Goal: Information Seeking & Learning: Learn about a topic

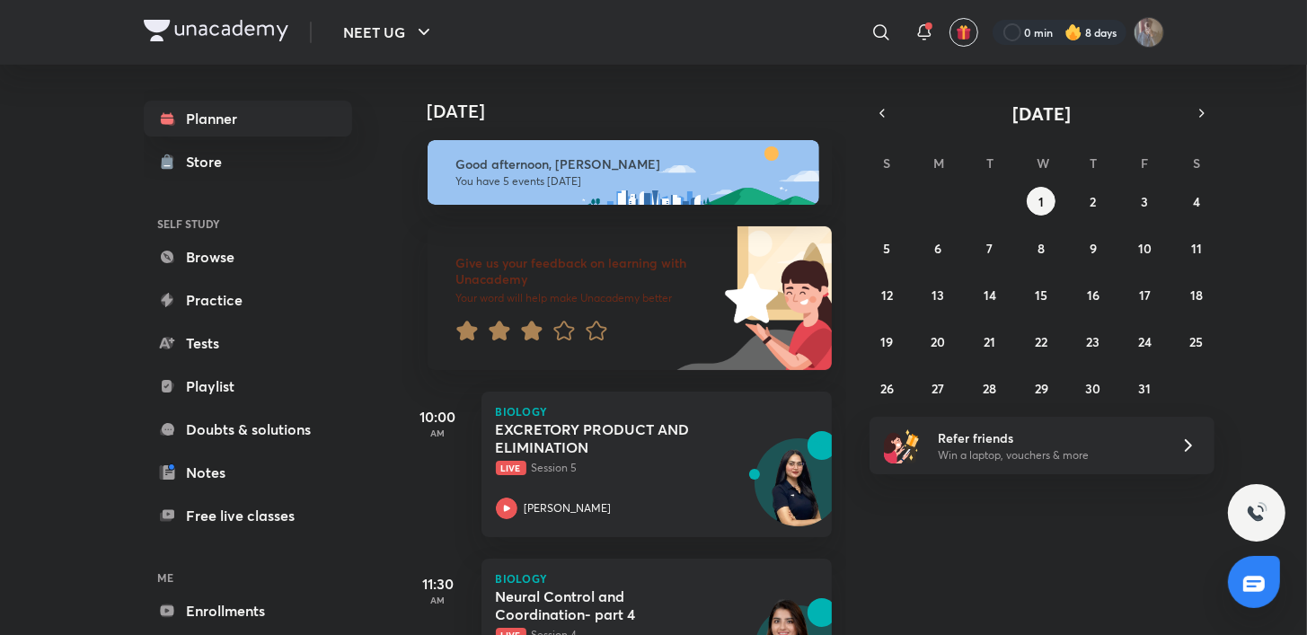
scroll to position [598, 0]
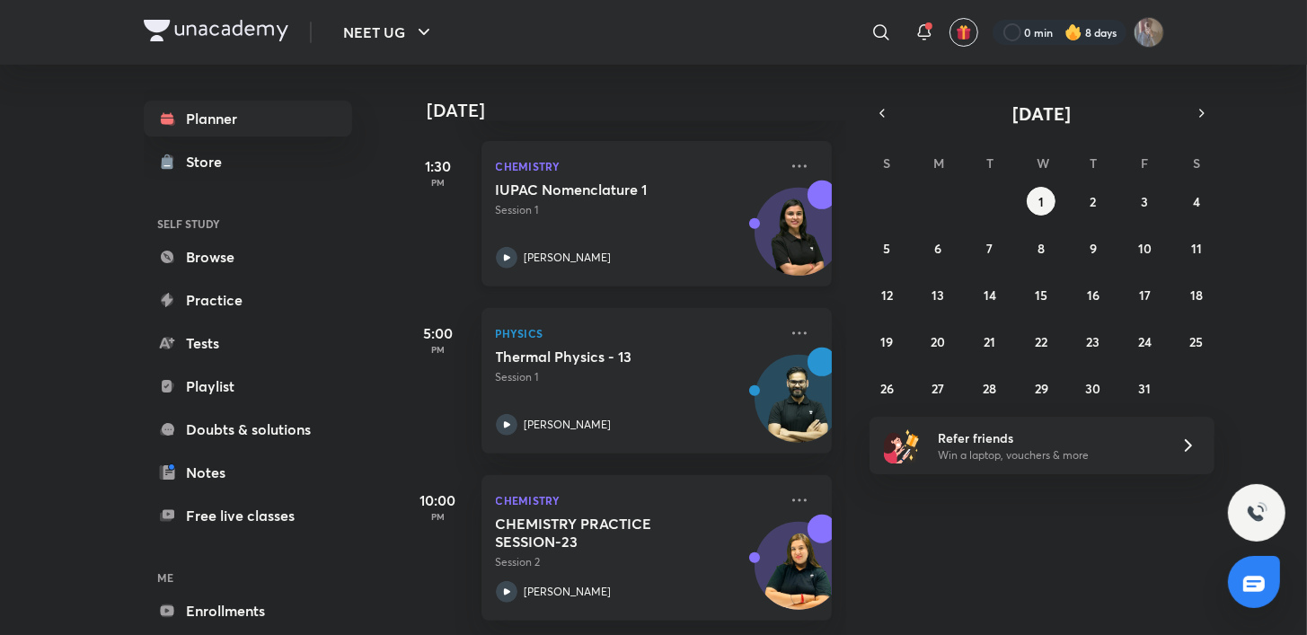
click at [499, 247] on icon at bounding box center [507, 258] width 22 height 22
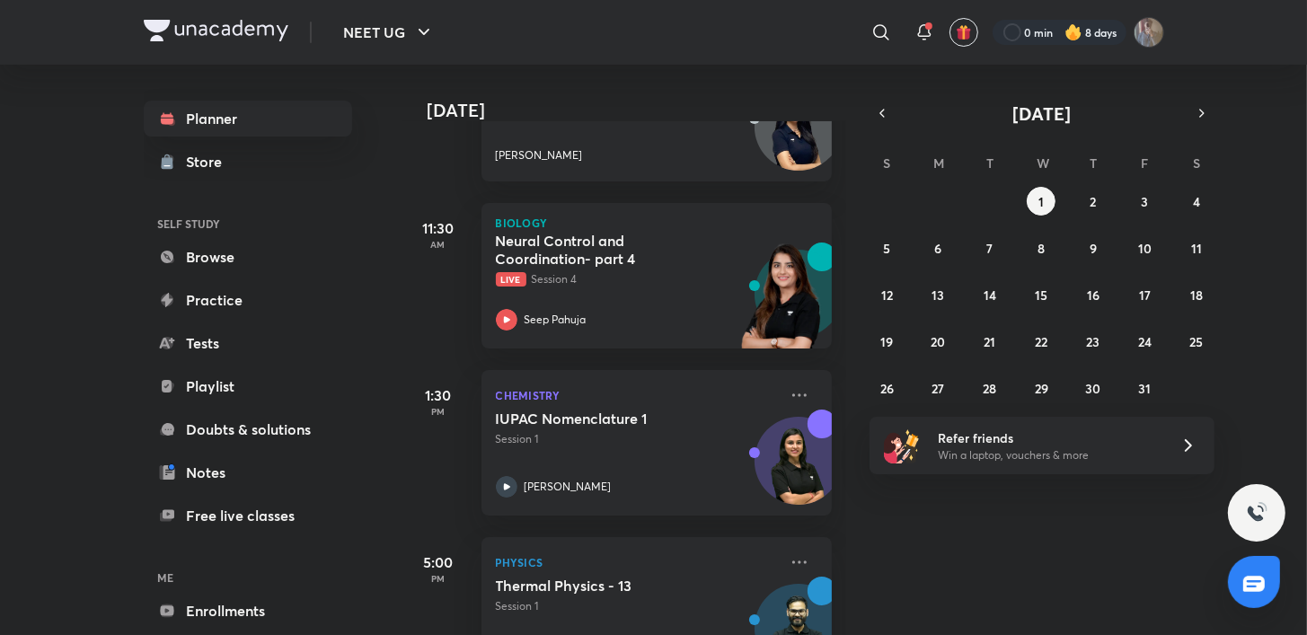
scroll to position [598, 0]
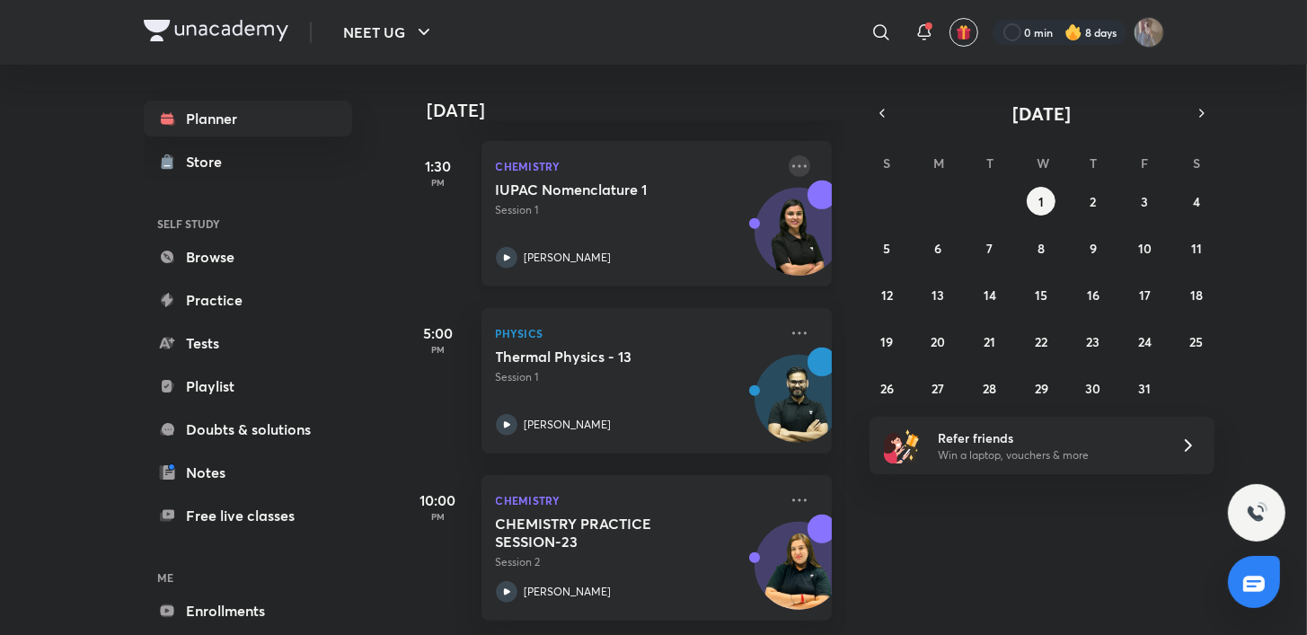
click at [793, 164] on icon at bounding box center [800, 165] width 14 height 3
click at [404, 241] on div "1:30 PM" at bounding box center [439, 214] width 72 height 146
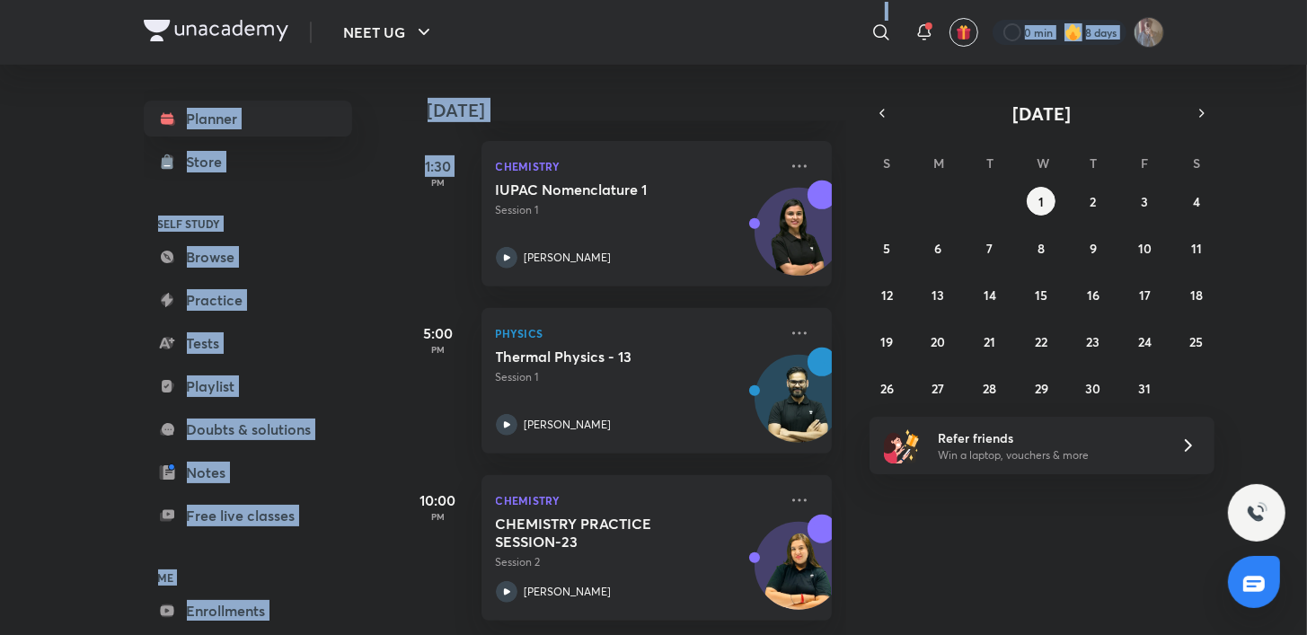
scroll to position [237, 0]
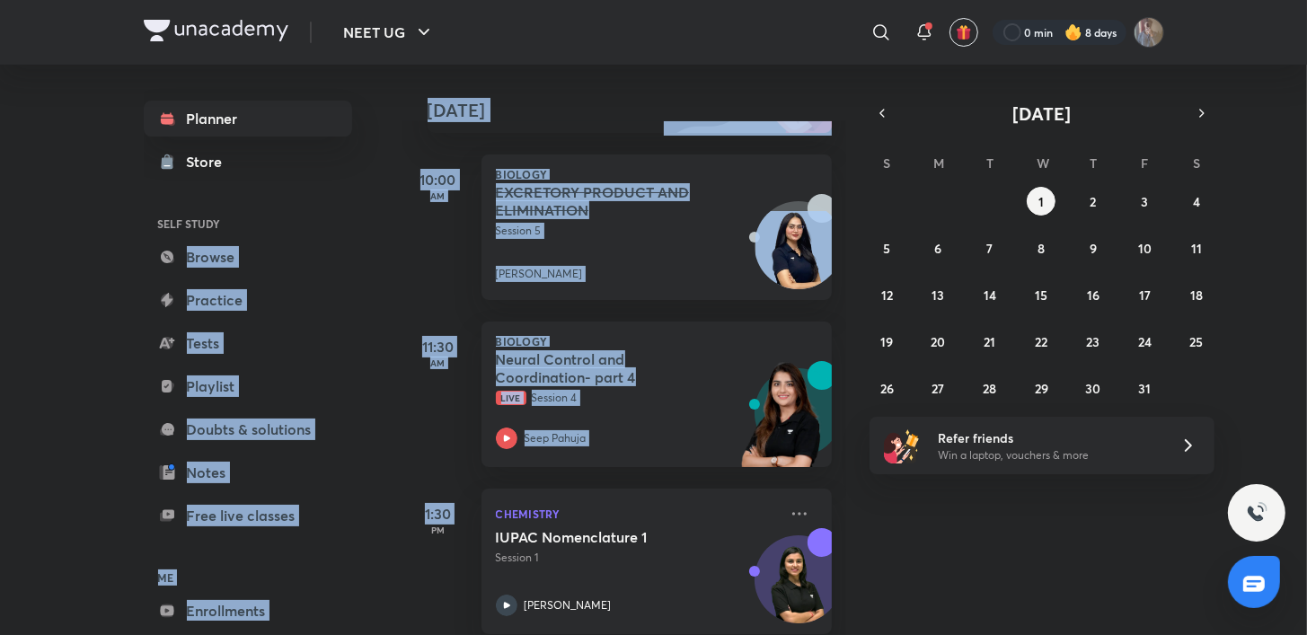
drag, startPoint x: 410, startPoint y: 268, endPoint x: 363, endPoint y: 196, distance: 85.7
click at [363, 196] on div "Planner Store SELF STUDY Browse Practice Tests Playlist Doubts & solutions Note…" at bounding box center [654, 350] width 1021 height 571
drag, startPoint x: 363, startPoint y: 196, endPoint x: 405, endPoint y: 276, distance: 90.4
click at [405, 276] on div "10:00 AM" at bounding box center [439, 228] width 72 height 146
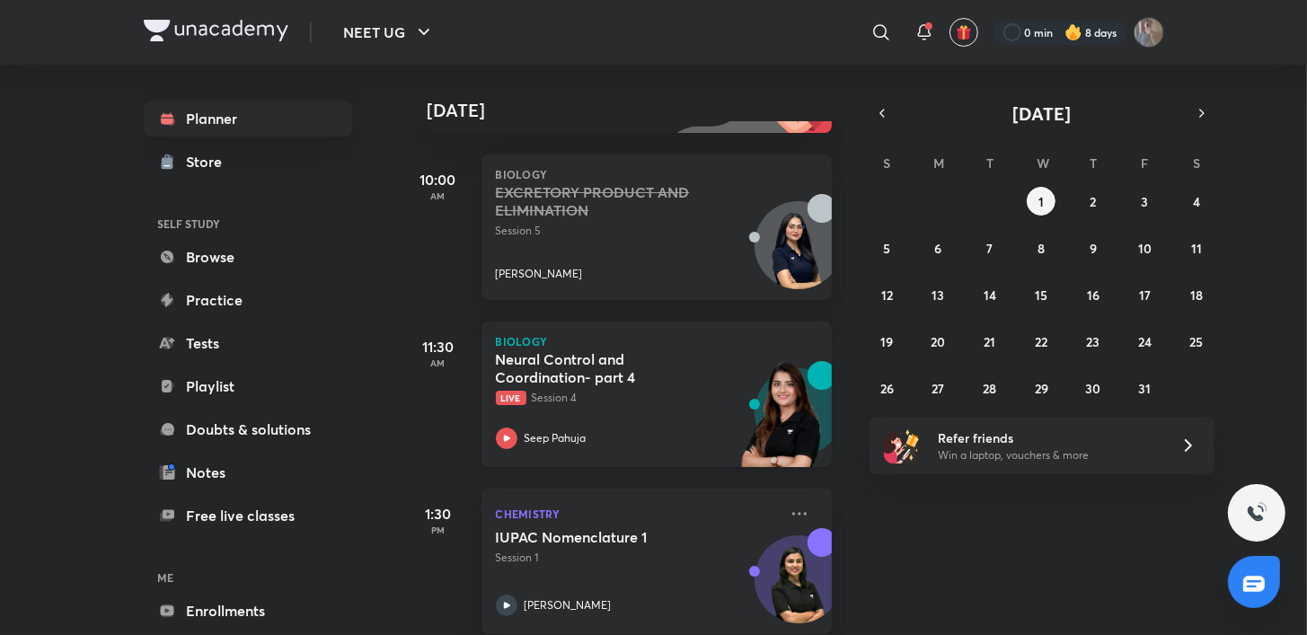
drag, startPoint x: 402, startPoint y: 270, endPoint x: 598, endPoint y: 456, distance: 271.4
click at [598, 456] on div "[DATE] Good afternoon, [PERSON_NAME] You have 5 events [DATE] Give us your feed…" at bounding box center [625, 350] width 444 height 571
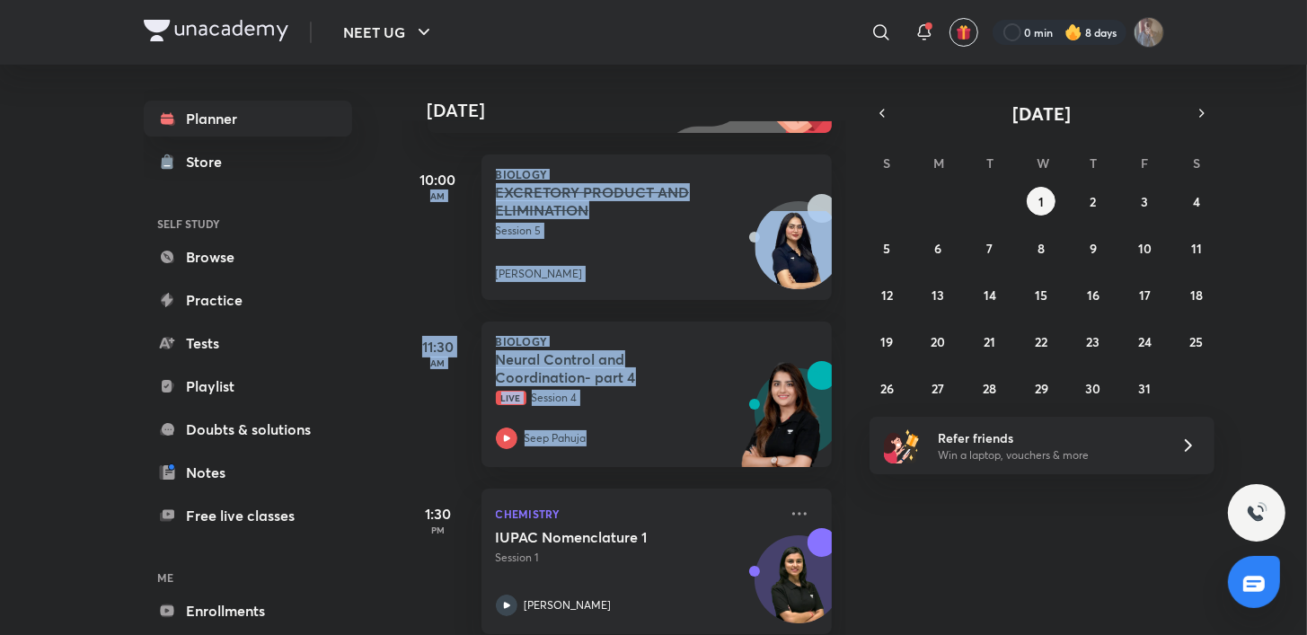
drag, startPoint x: 598, startPoint y: 456, endPoint x: 456, endPoint y: 298, distance: 212.5
click at [456, 298] on div "10:00 AM" at bounding box center [439, 228] width 72 height 146
click at [430, 255] on div "10:00 AM" at bounding box center [439, 228] width 72 height 146
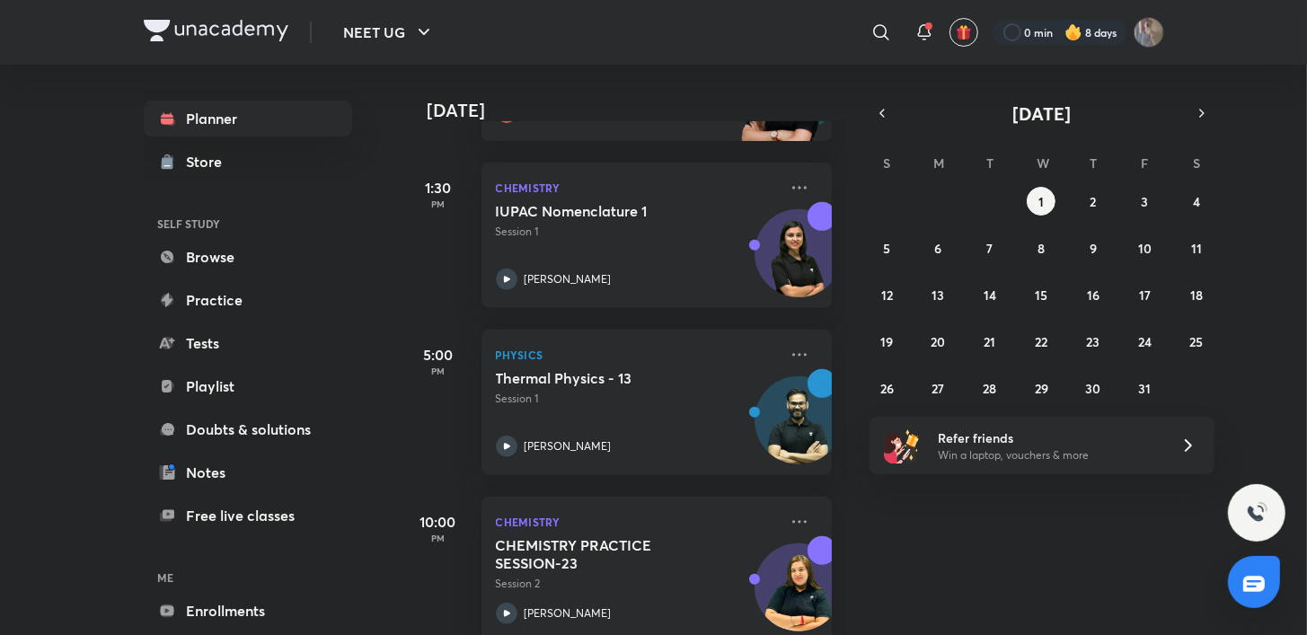
scroll to position [598, 0]
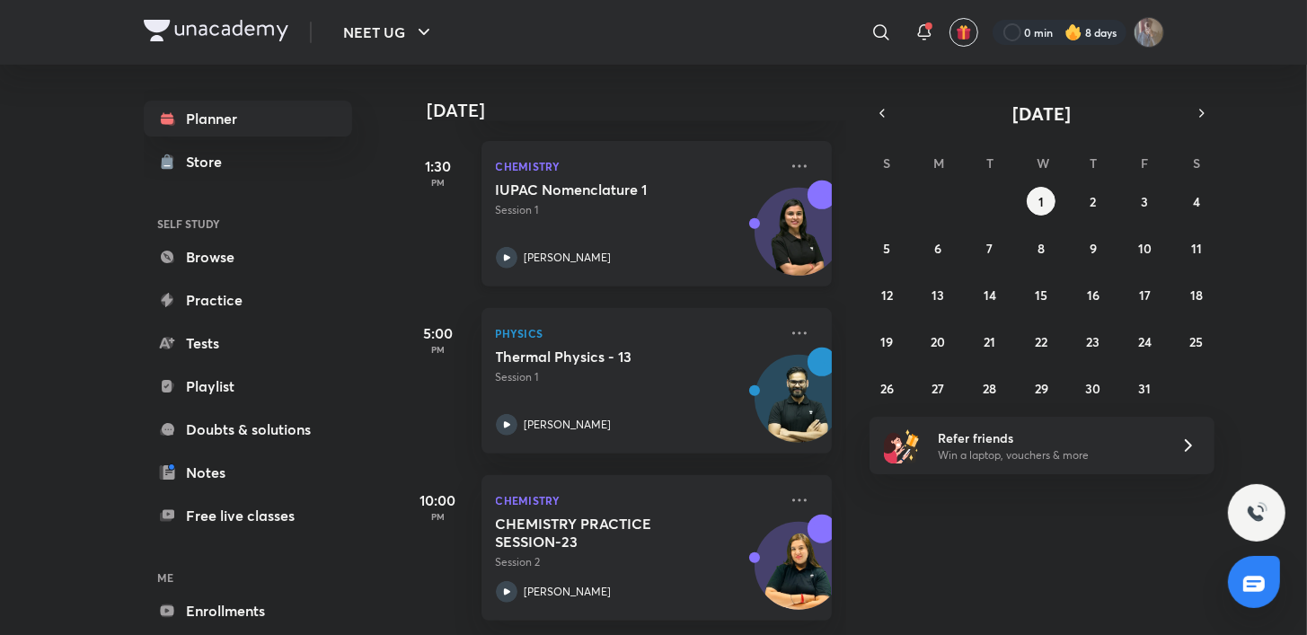
click at [503, 247] on icon at bounding box center [507, 258] width 22 height 22
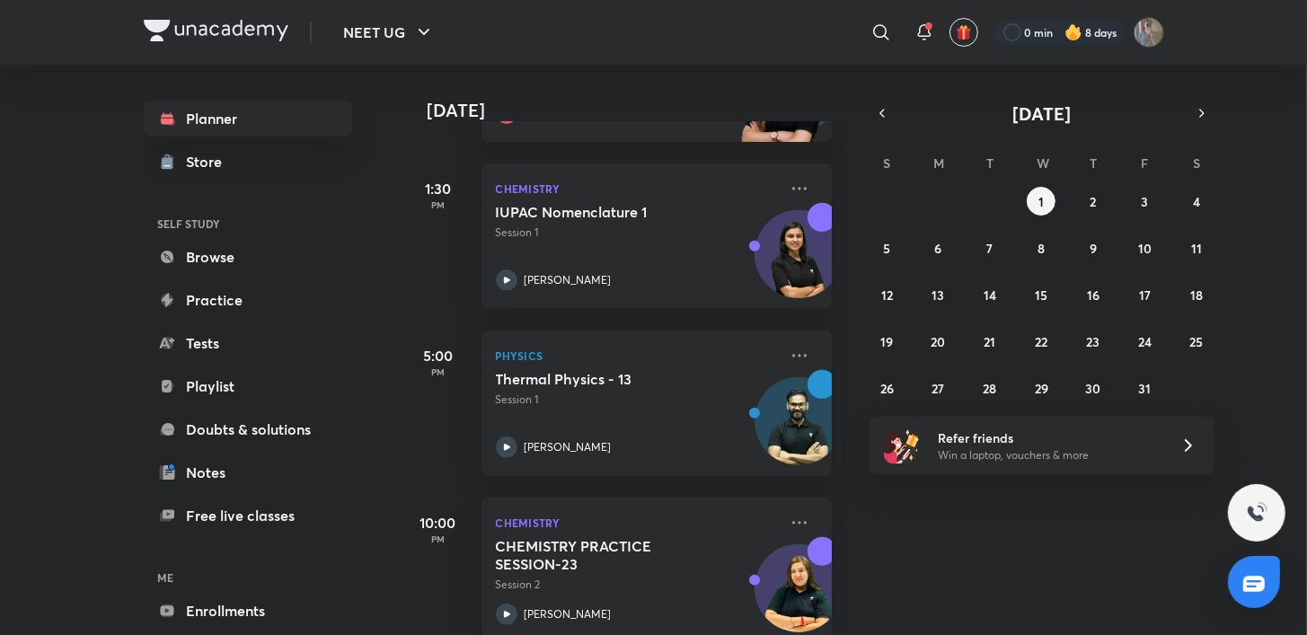
scroll to position [563, 0]
click at [500, 276] on icon at bounding box center [507, 280] width 22 height 22
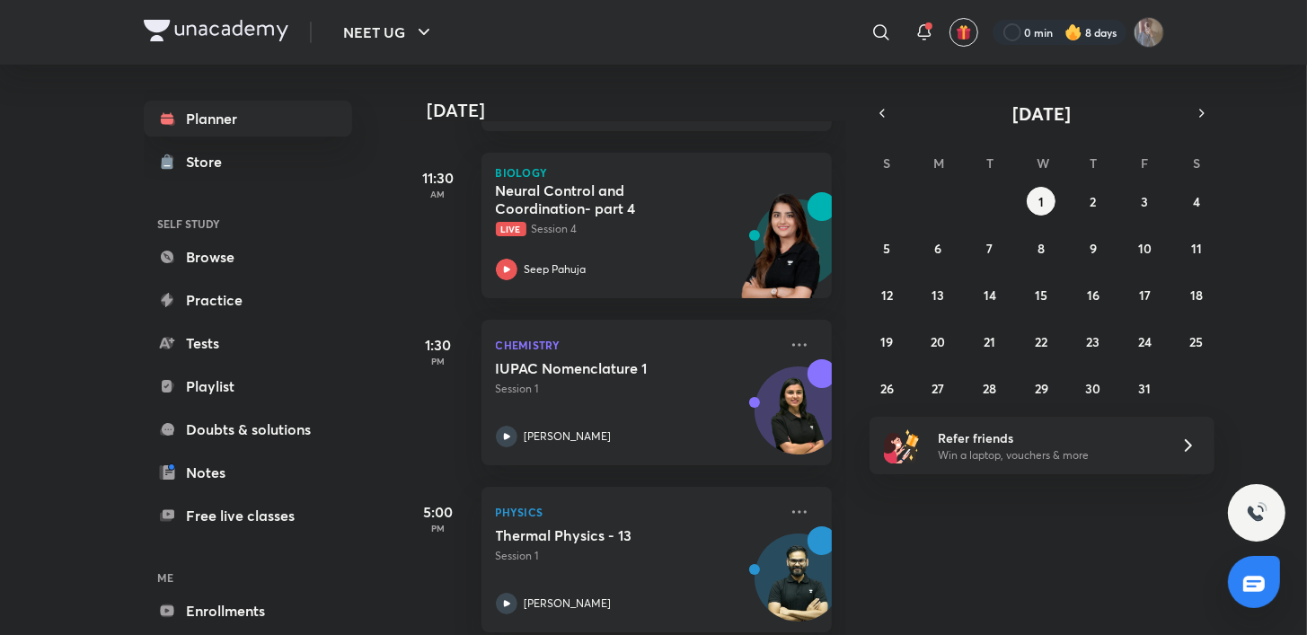
scroll to position [598, 0]
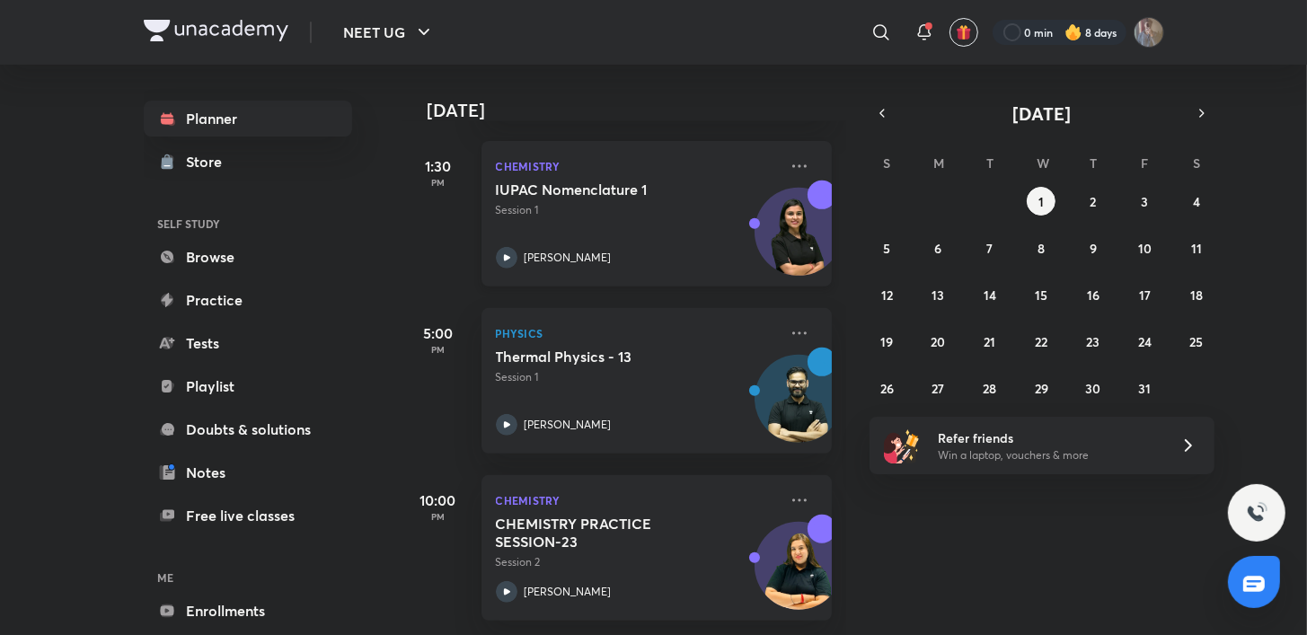
click at [508, 250] on icon at bounding box center [507, 258] width 22 height 22
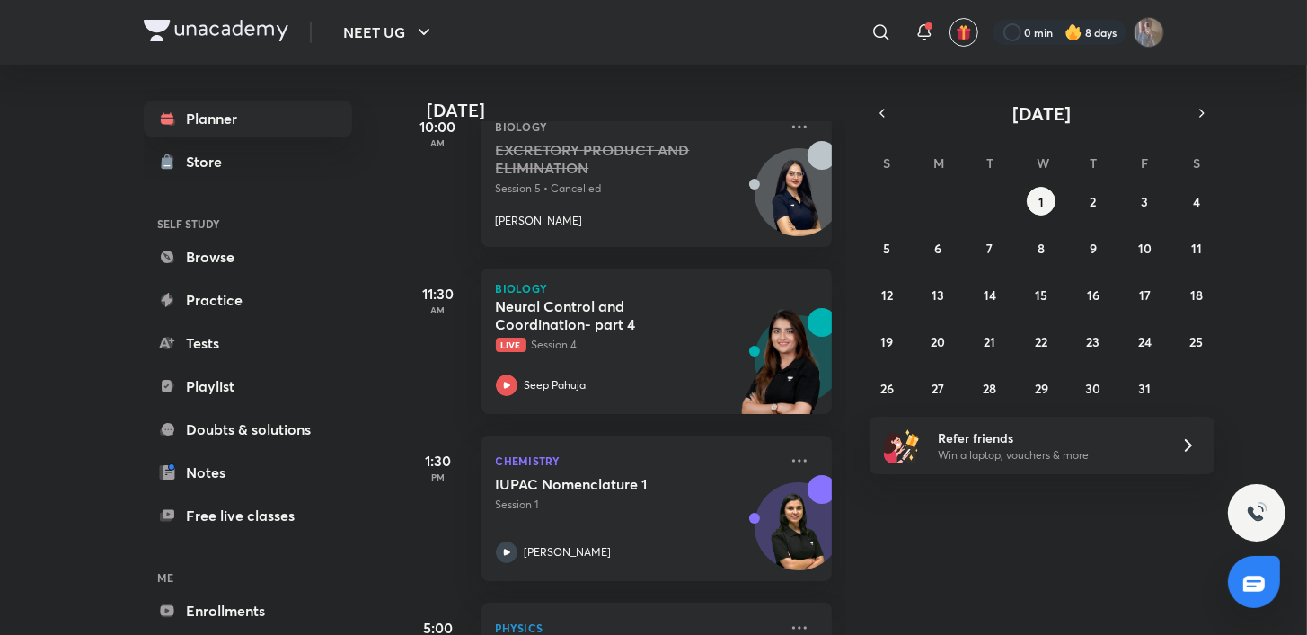
scroll to position [598, 0]
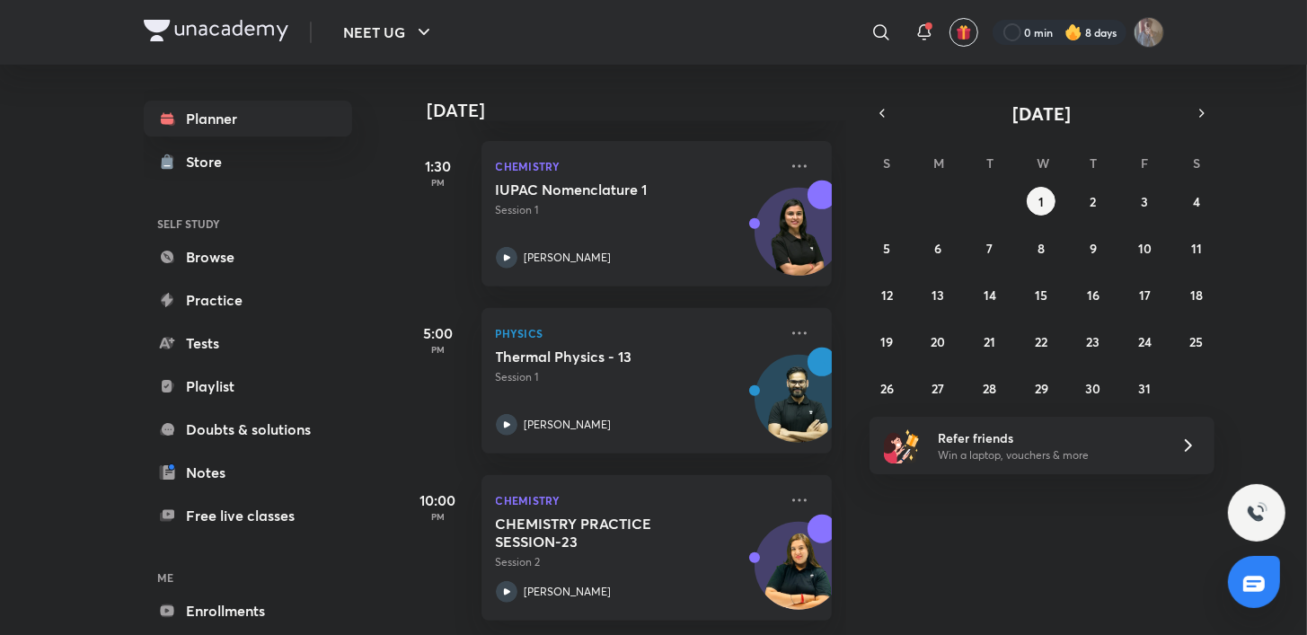
drag, startPoint x: 411, startPoint y: 274, endPoint x: 429, endPoint y: 369, distance: 96.9
click at [440, 346] on div "Today Good afternoon, shubhanshu You have 5 events today Give us your feedback …" at bounding box center [625, 350] width 444 height 571
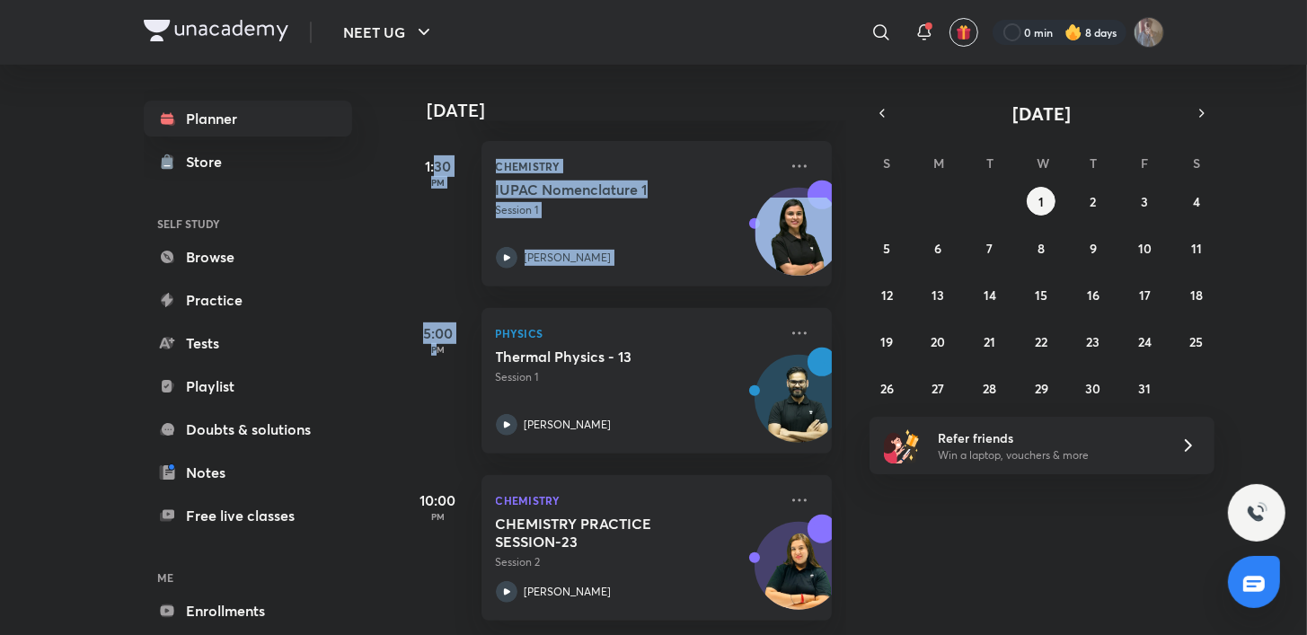
click at [429, 365] on div "5:00 PM" at bounding box center [439, 381] width 72 height 146
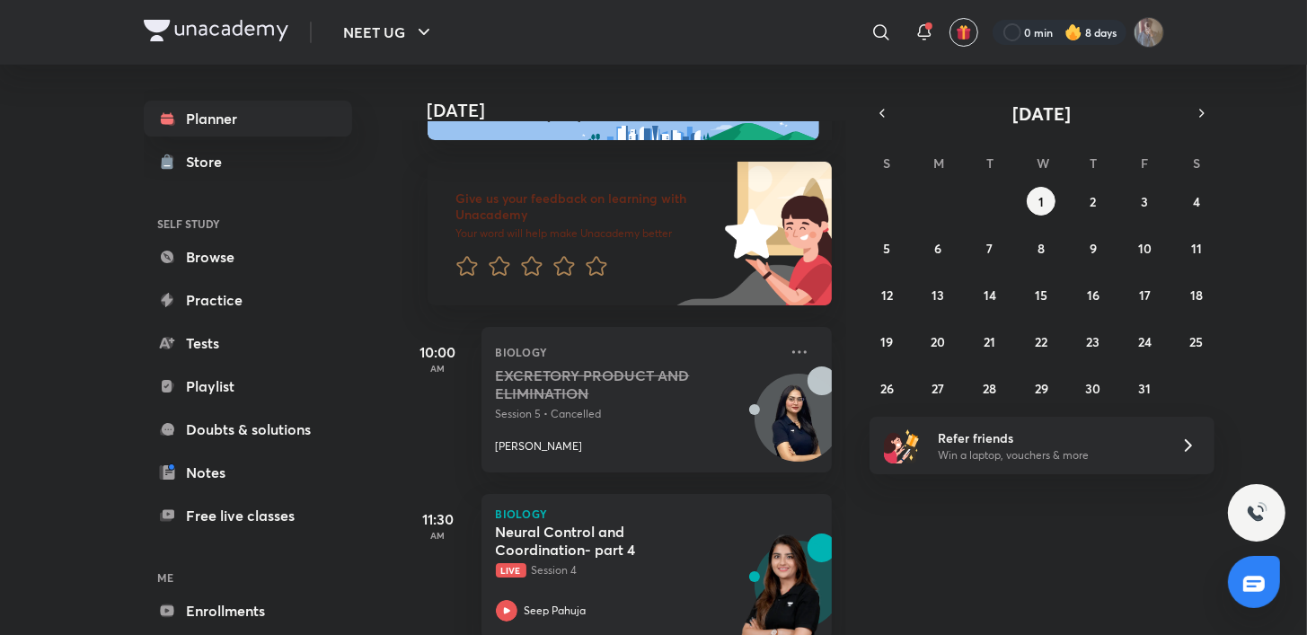
scroll to position [0, 0]
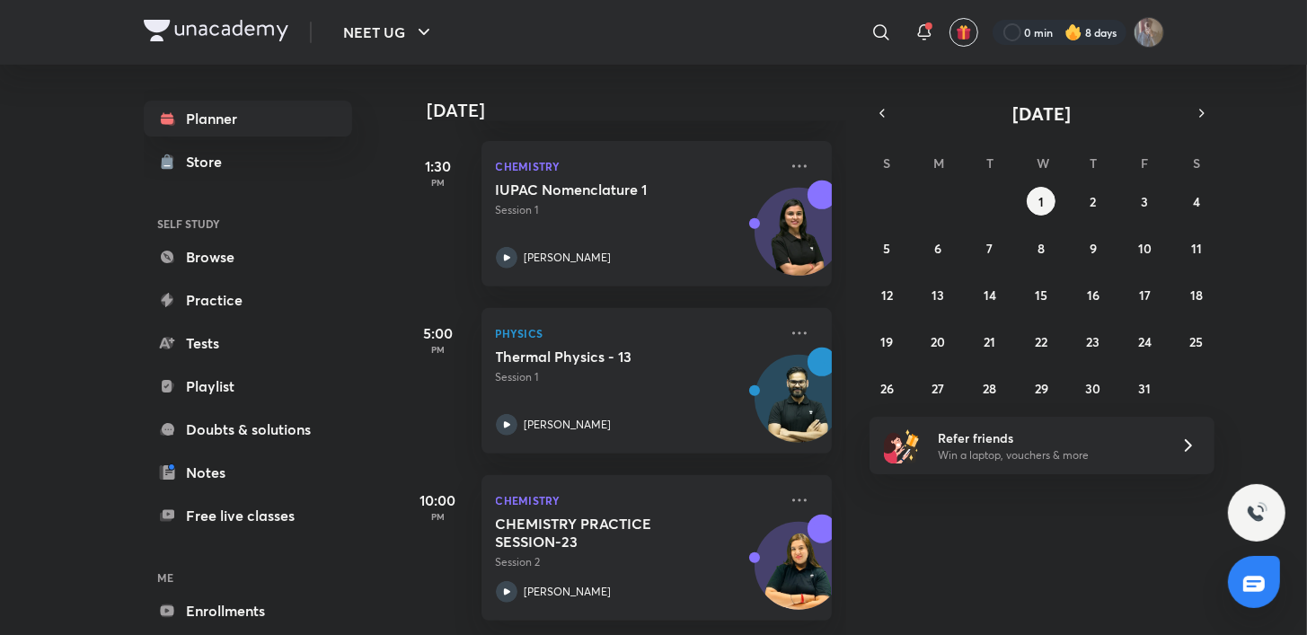
click at [423, 490] on h5 "10:00" at bounding box center [439, 501] width 72 height 22
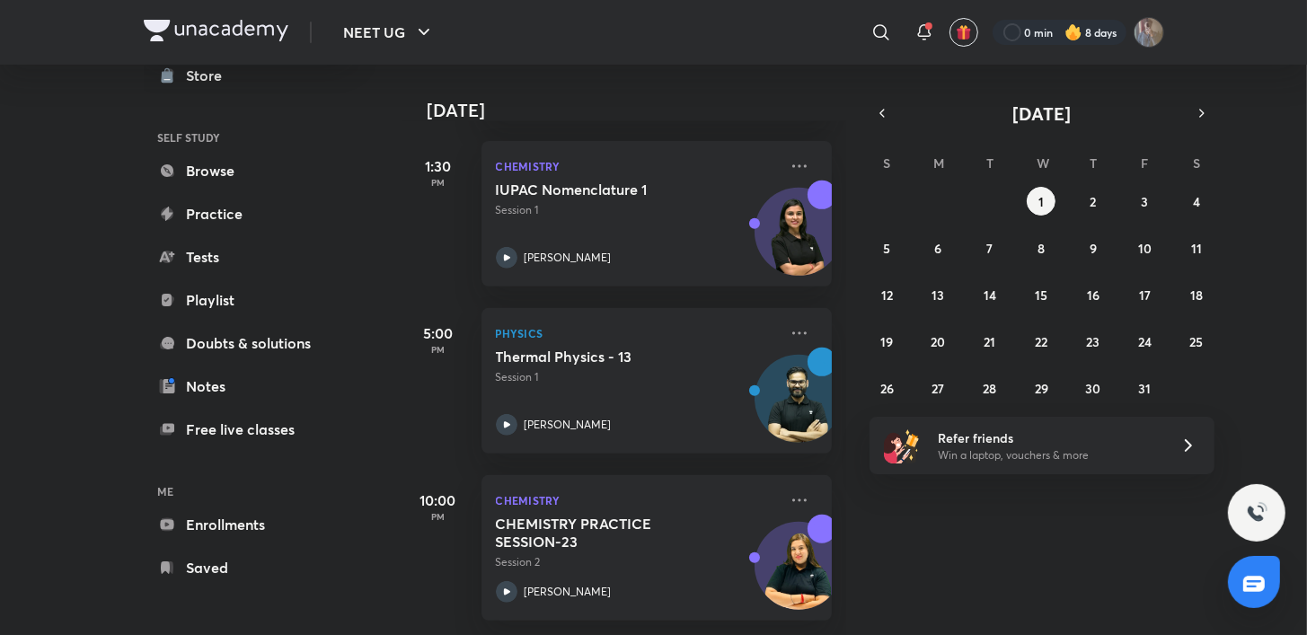
click at [378, 211] on div "Planner Store SELF STUDY Browse Practice Tests Playlist Doubts & solutions Note…" at bounding box center [266, 343] width 244 height 556
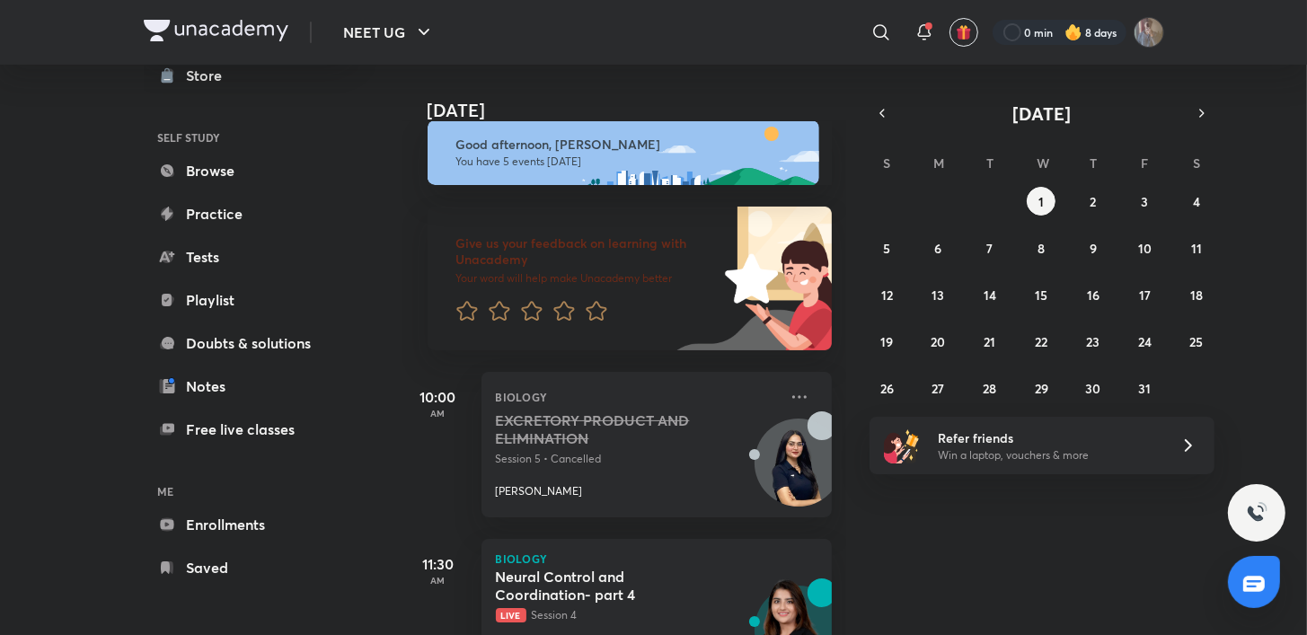
scroll to position [0, 0]
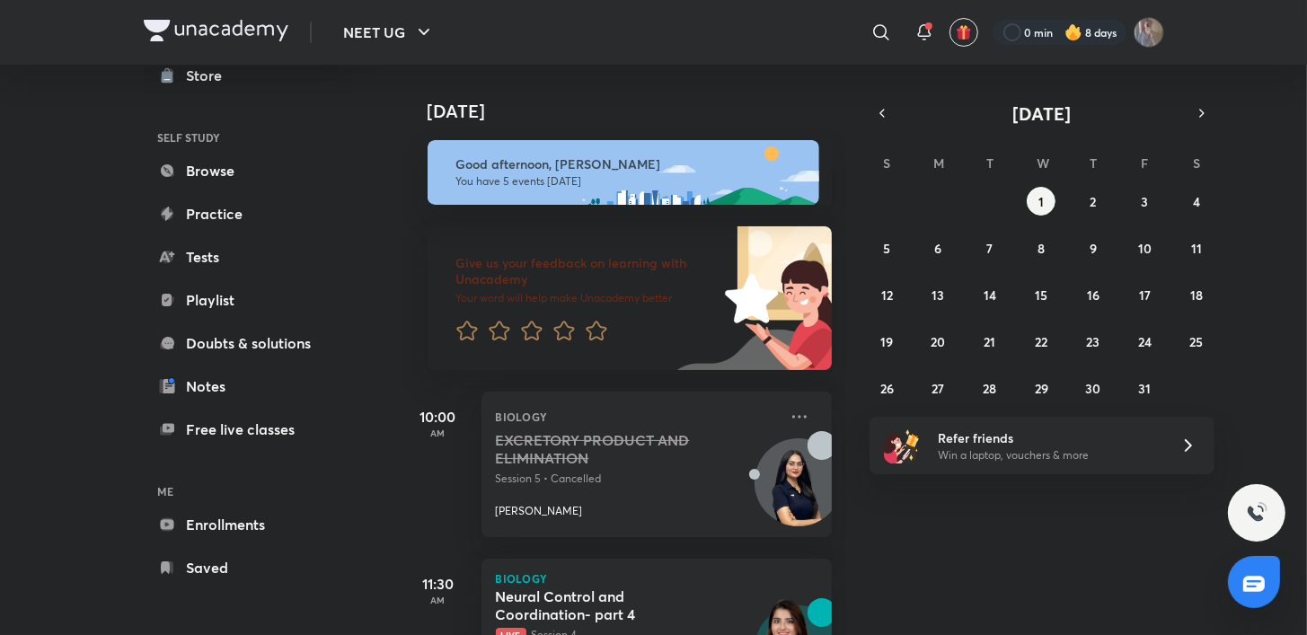
click at [409, 469] on div "10:00 AM" at bounding box center [439, 465] width 72 height 146
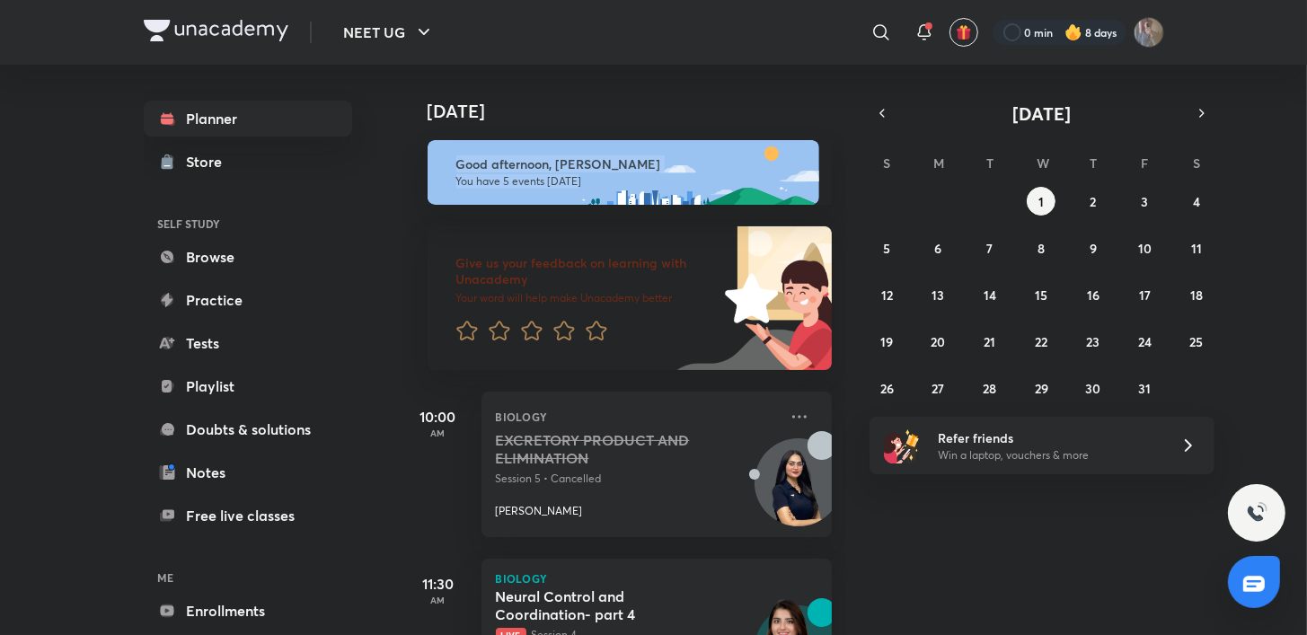
drag, startPoint x: 409, startPoint y: 126, endPoint x: 577, endPoint y: 183, distance: 177.6
click at [577, 183] on div "Good afternoon, shubhanshu You have 5 events today" at bounding box center [618, 163] width 430 height 83
click at [379, 298] on div "Planner Store SELF STUDY Browse Practice Tests Playlist Doubts & solutions Note…" at bounding box center [266, 343] width 244 height 556
click at [419, 242] on div "Give us your feedback on learning with Unacademy Your word will help make Unaca…" at bounding box center [618, 287] width 430 height 165
drag, startPoint x: 462, startPoint y: 236, endPoint x: 434, endPoint y: 230, distance: 28.6
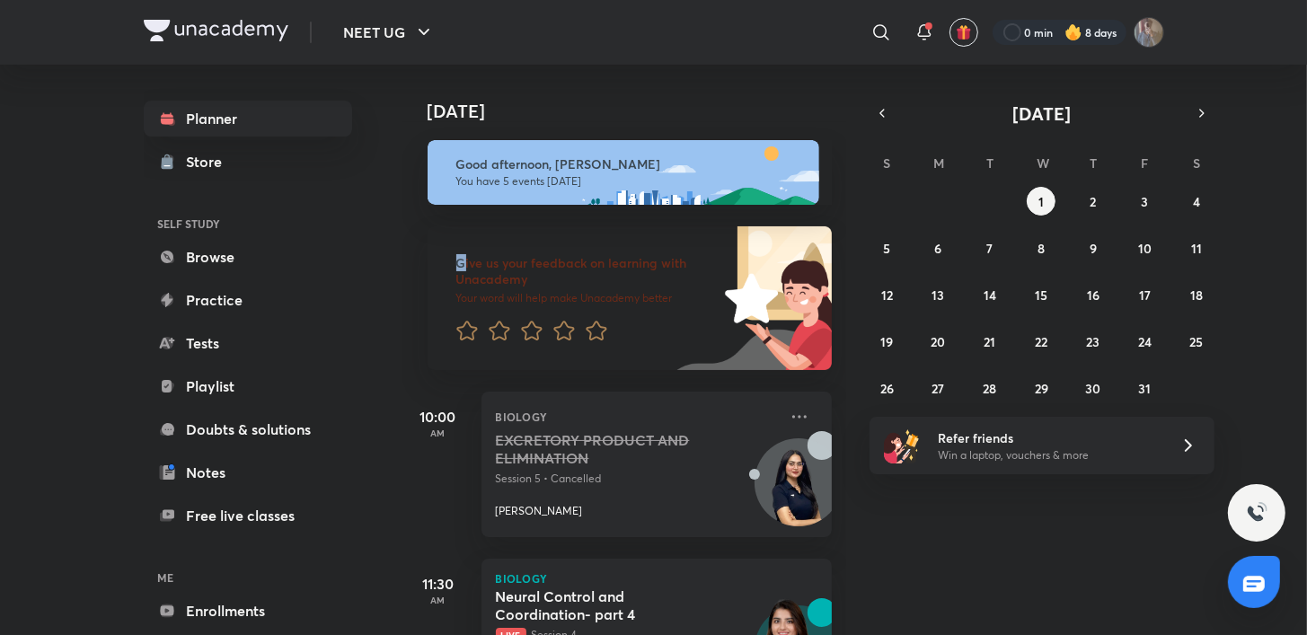
click at [434, 230] on div "Give us your feedback on learning with Unacademy Your word will help make Unaca…" at bounding box center [573, 298] width 291 height 144
drag, startPoint x: 434, startPoint y: 230, endPoint x: 445, endPoint y: 250, distance: 22.5
click at [445, 250] on div "Give us your feedback on learning with Unacademy Your word will help make Unaca…" at bounding box center [573, 298] width 291 height 144
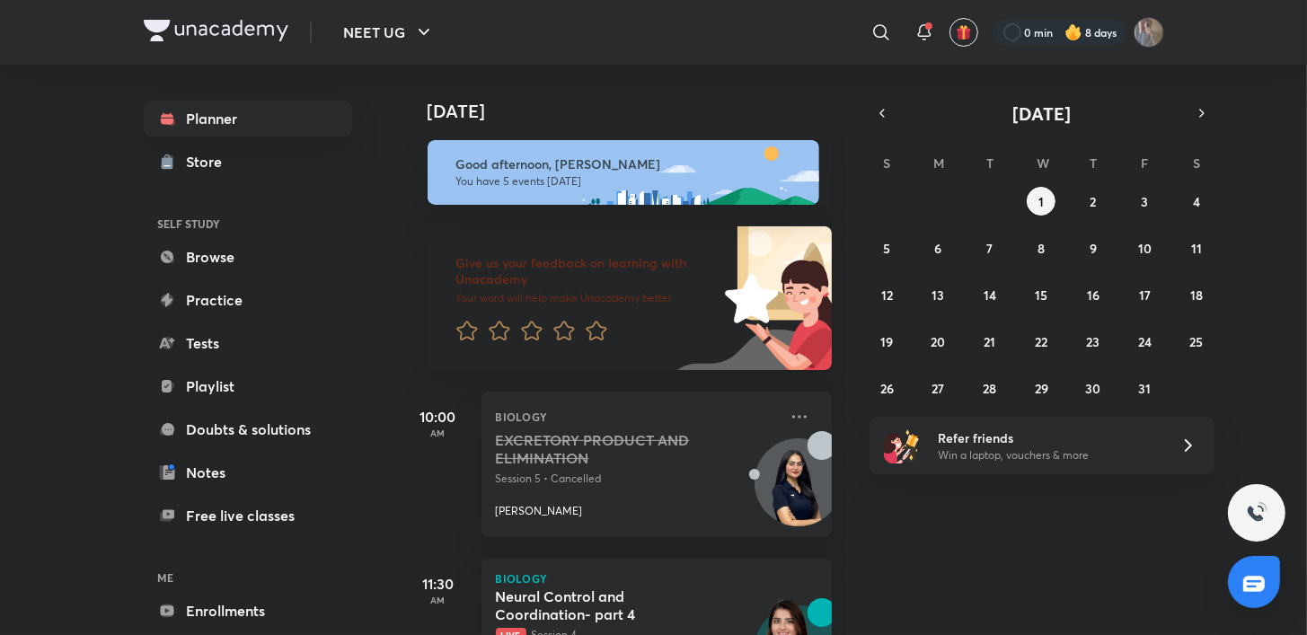
click at [424, 356] on div "Give us your feedback on learning with Unacademy Your word will help make Unaca…" at bounding box center [618, 287] width 430 height 165
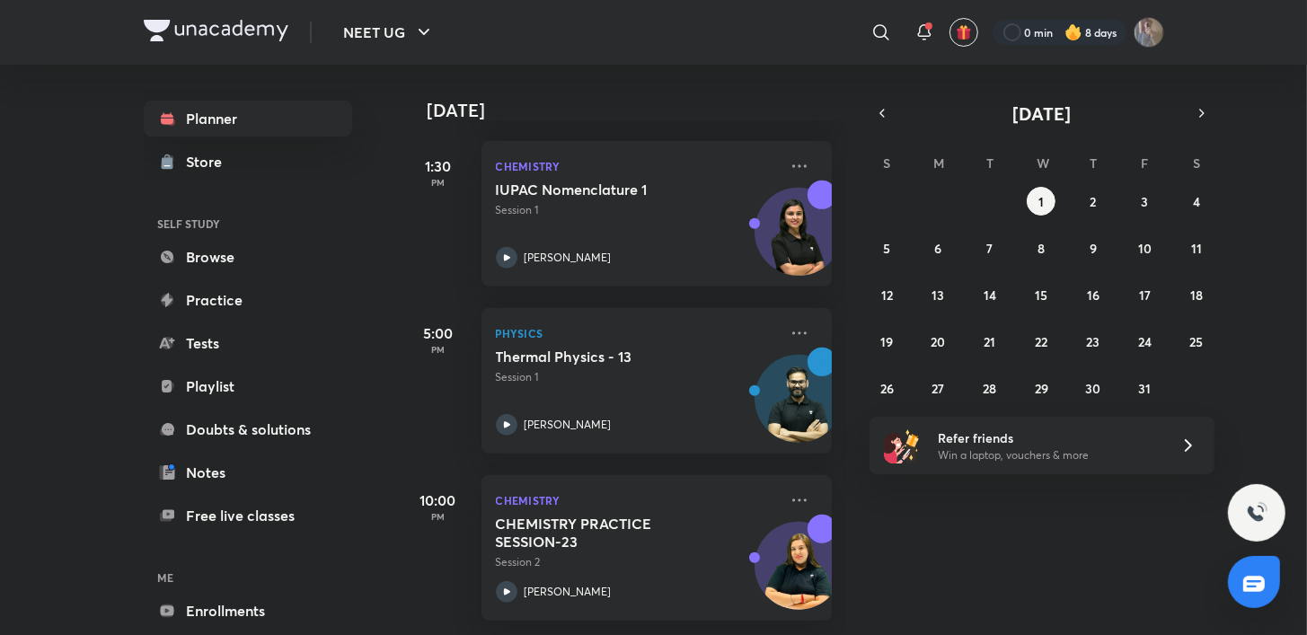
click at [400, 270] on div "Planner Store SELF STUDY Browse Practice Tests Playlist Doubts & solutions Note…" at bounding box center [654, 350] width 1021 height 571
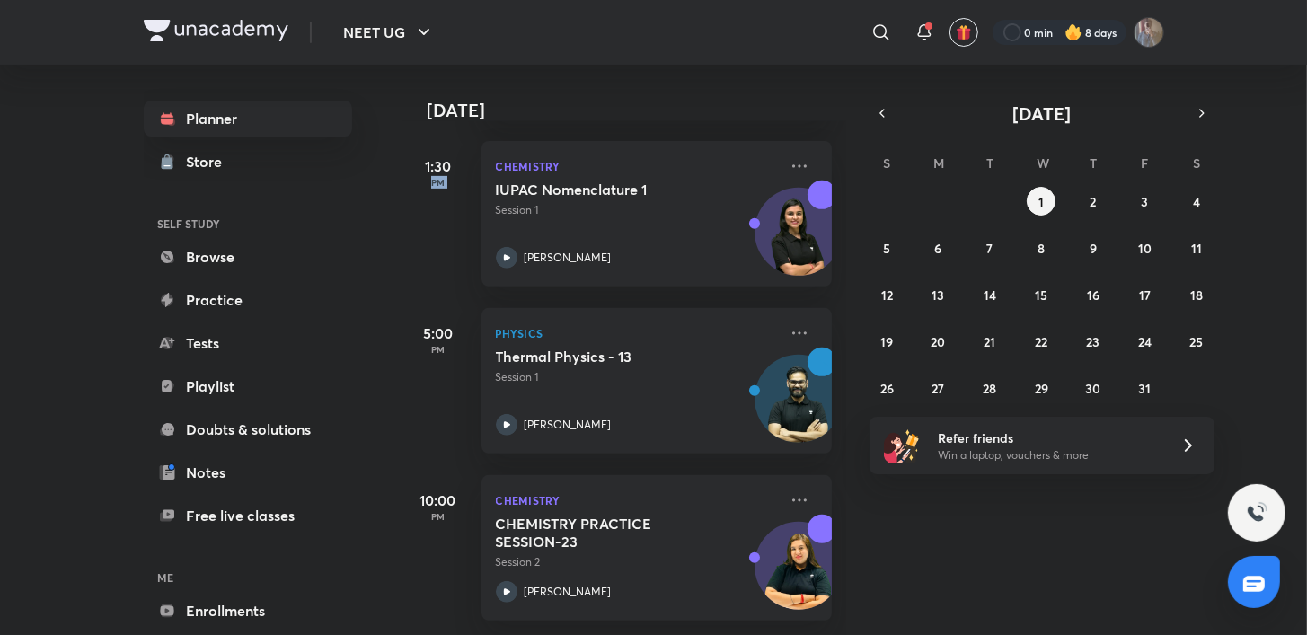
click at [400, 270] on div "Planner Store SELF STUDY Browse Practice Tests Playlist Doubts & solutions Note…" at bounding box center [654, 350] width 1021 height 571
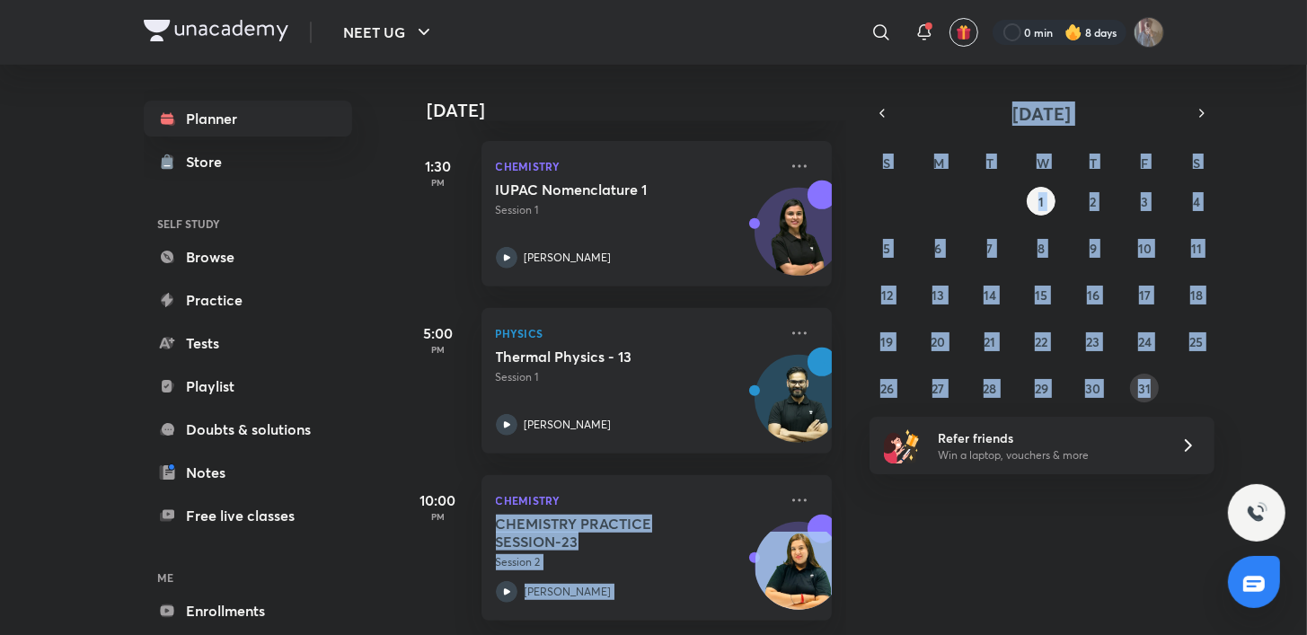
drag, startPoint x: 1143, startPoint y: 557, endPoint x: 1156, endPoint y: 397, distance: 160.4
click at [1156, 397] on div "Today Today Good afternoon, shubhanshu You have 5 events today Give us your fee…" at bounding box center [784, 350] width 762 height 571
click at [1089, 543] on div "Today Good afternoon, shubhanshu You have 5 events today Give us your feedback …" at bounding box center [854, 350] width 902 height 571
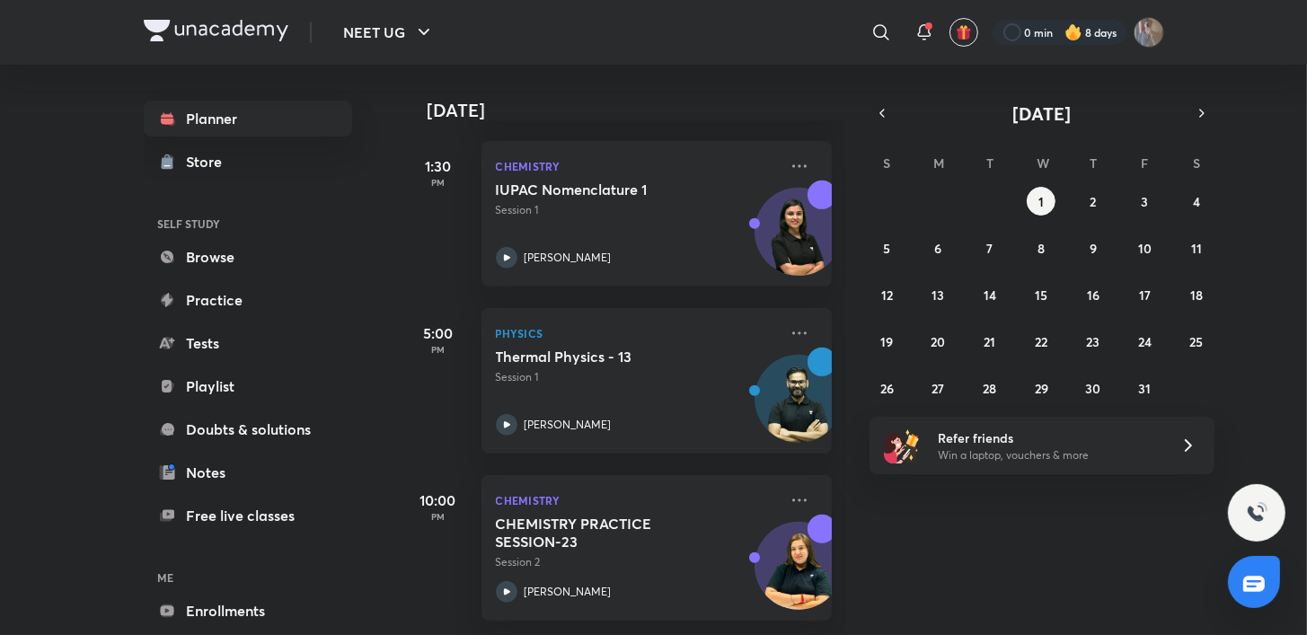
click at [1089, 543] on div "Today Good afternoon, shubhanshu You have 5 events today Give us your feedback …" at bounding box center [854, 350] width 902 height 571
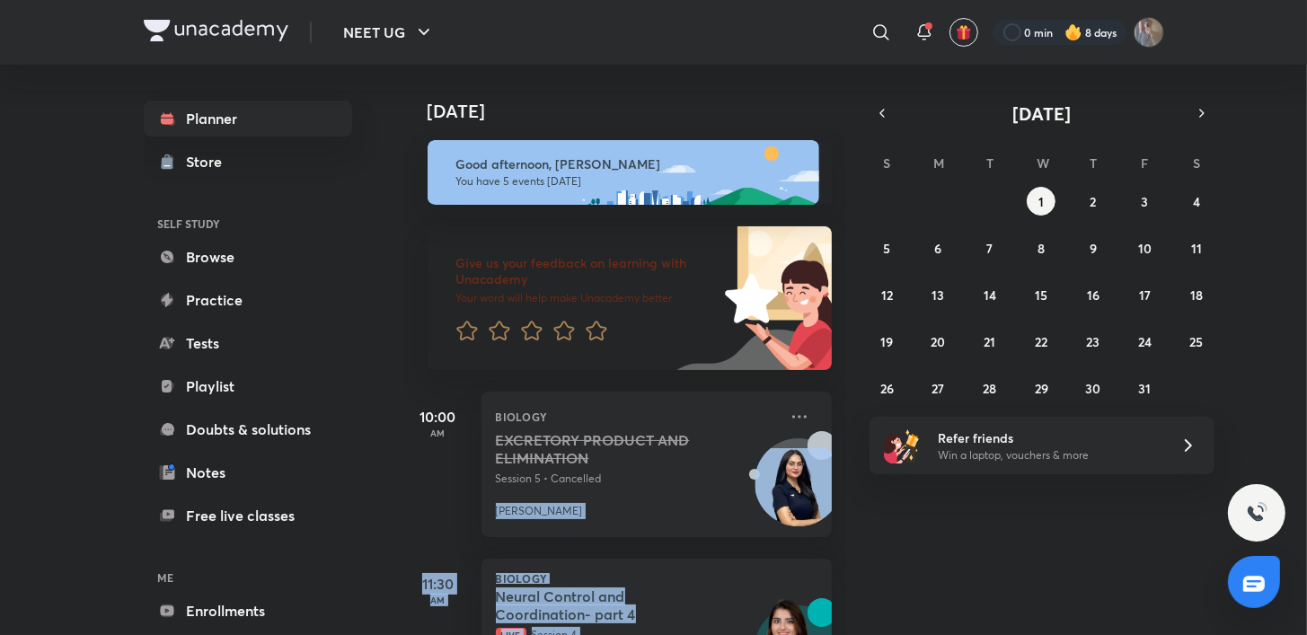
drag, startPoint x: 431, startPoint y: 402, endPoint x: 402, endPoint y: 412, distance: 31.3
click at [403, 412] on div "Today Good afternoon, shubhanshu You have 5 events today Give us your feedback …" at bounding box center [625, 350] width 444 height 571
click at [402, 412] on div "Planner Store SELF STUDY Browse Practice Tests Playlist Doubts & solutions Note…" at bounding box center [654, 350] width 1021 height 571
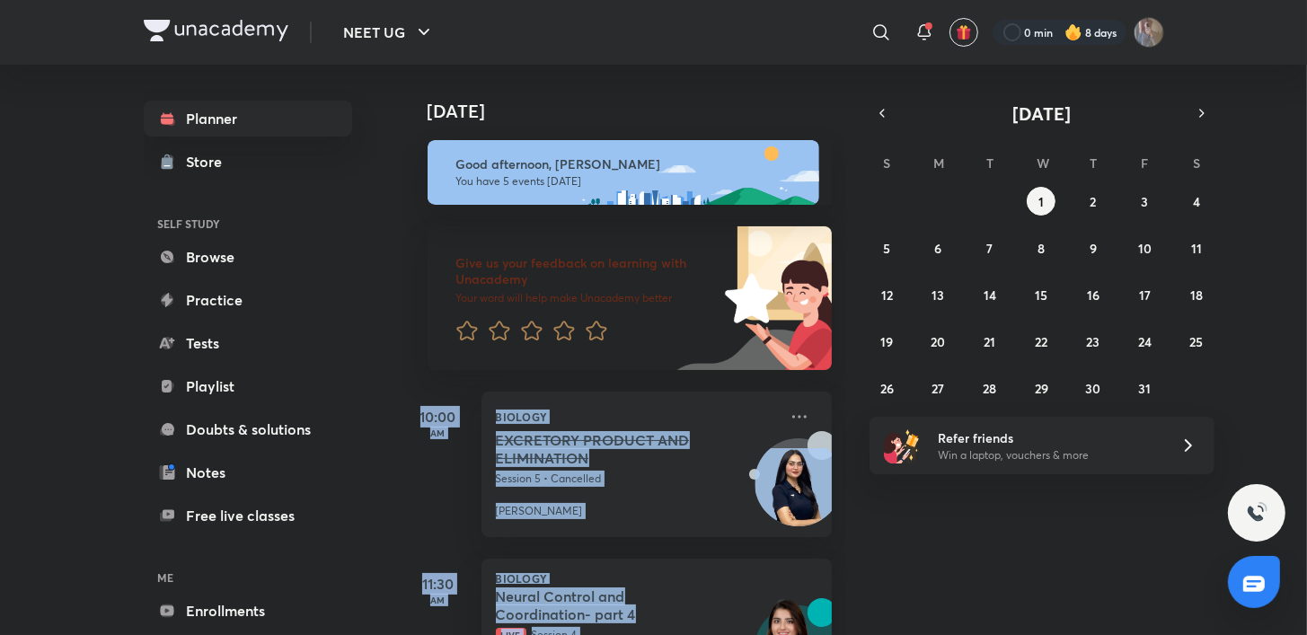
click at [438, 496] on div "10:00 AM" at bounding box center [439, 465] width 72 height 146
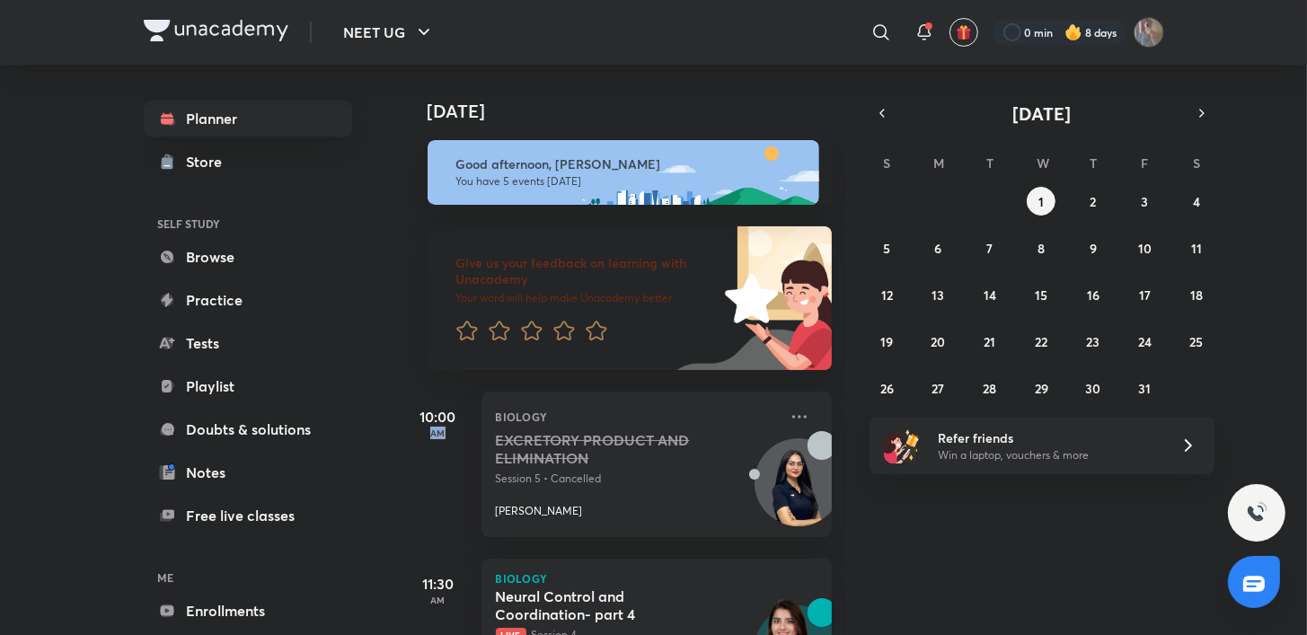
click at [438, 496] on div "10:00 AM" at bounding box center [439, 465] width 72 height 146
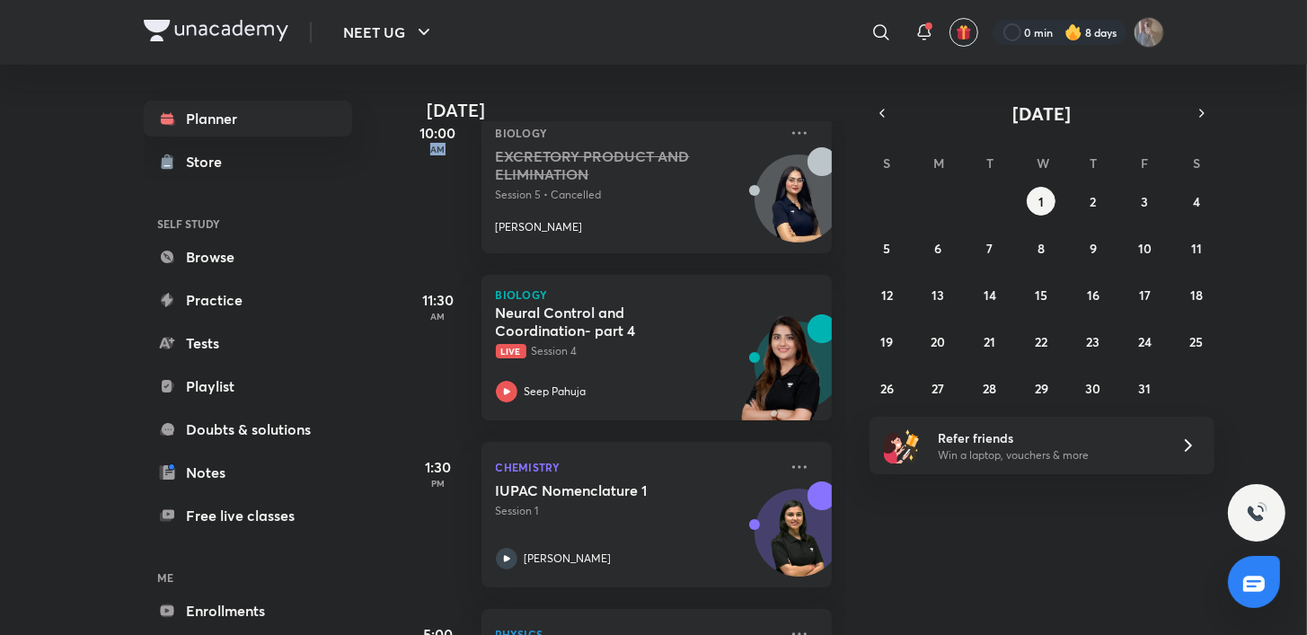
scroll to position [598, 0]
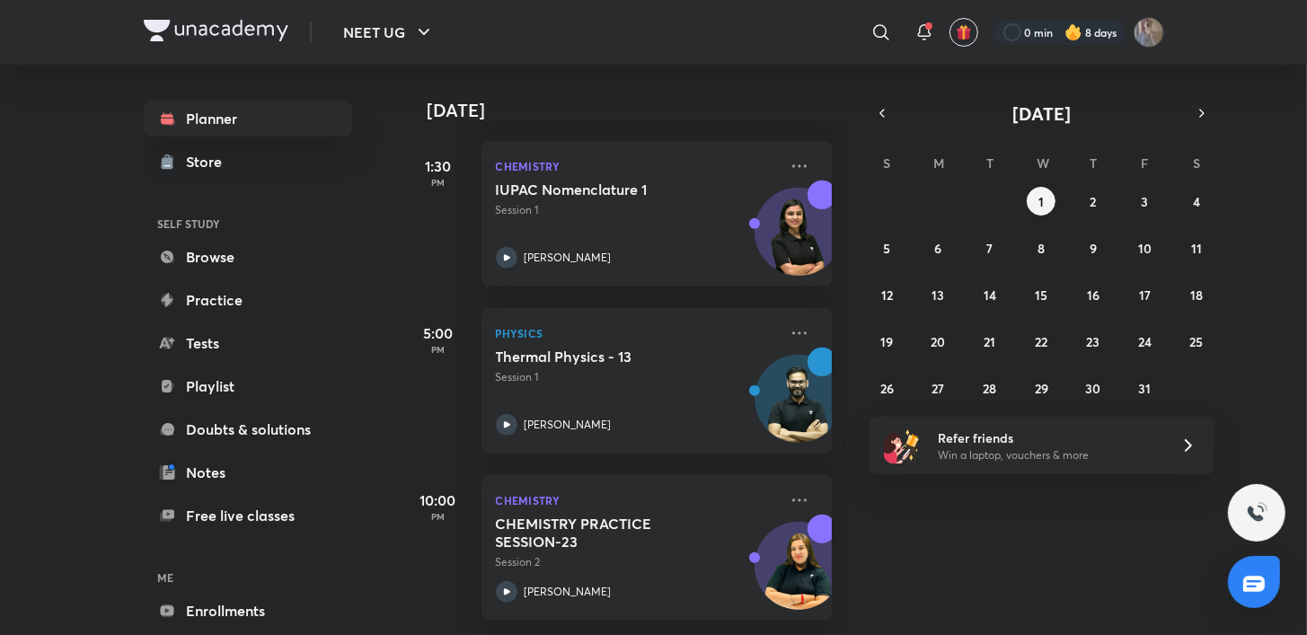
click at [440, 385] on div "5:00 PM" at bounding box center [439, 381] width 72 height 146
click at [430, 221] on div "1:30 PM" at bounding box center [439, 214] width 72 height 146
click at [430, 220] on div "1:30 PM" at bounding box center [439, 214] width 72 height 146
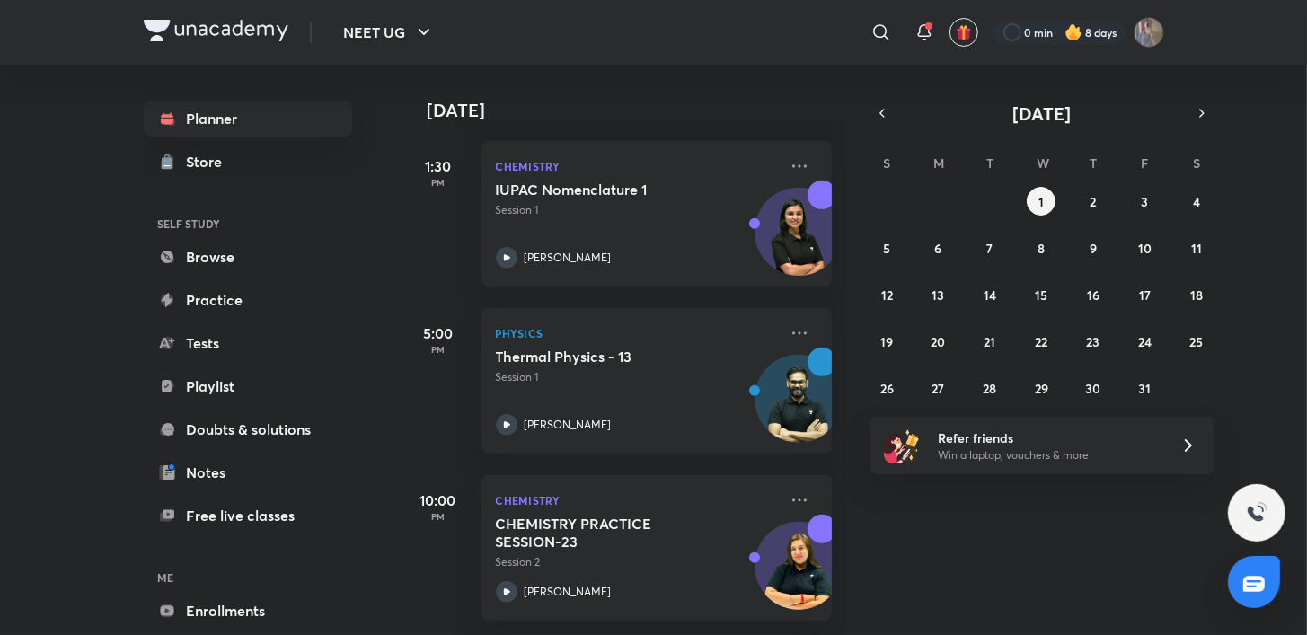
click at [465, 250] on div "1:30 PM" at bounding box center [439, 214] width 72 height 146
drag, startPoint x: 465, startPoint y: 250, endPoint x: 439, endPoint y: 240, distance: 27.9
click at [439, 240] on div "1:30 PM" at bounding box center [439, 214] width 72 height 146
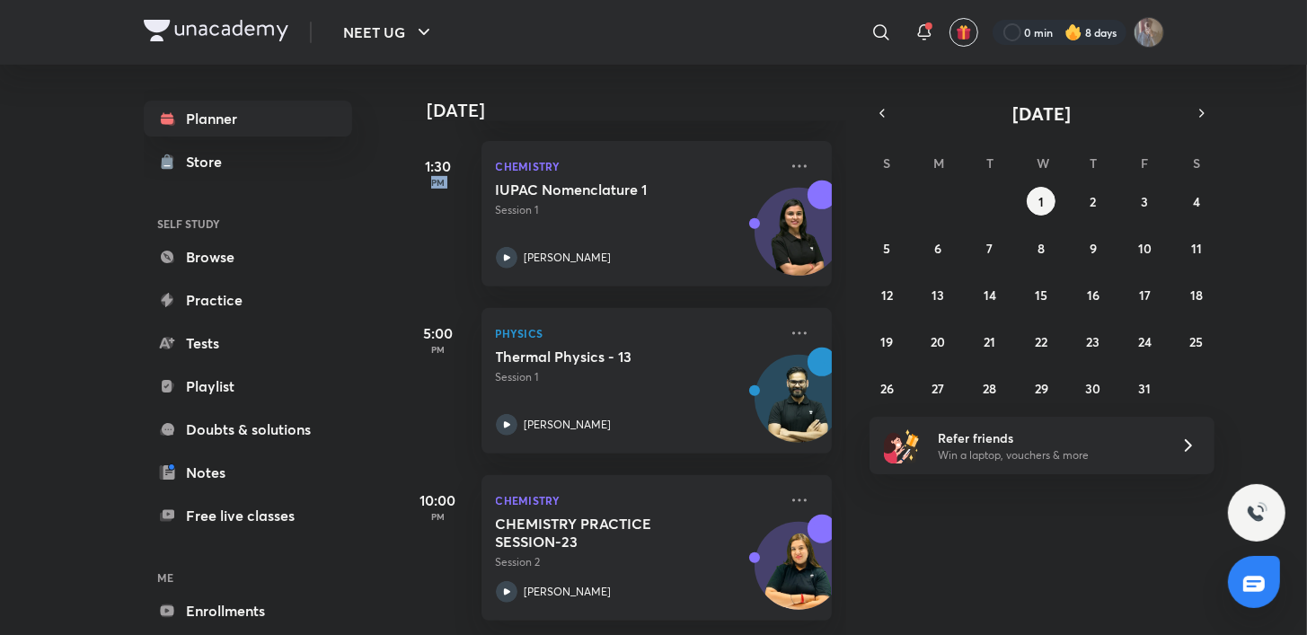
click at [439, 240] on div "1:30 PM" at bounding box center [439, 214] width 72 height 146
click at [460, 249] on div "1:30 PM" at bounding box center [439, 214] width 72 height 146
click at [459, 249] on div "1:30 PM" at bounding box center [439, 214] width 72 height 146
click at [518, 247] on div "[PERSON_NAME]" at bounding box center [637, 258] width 282 height 22
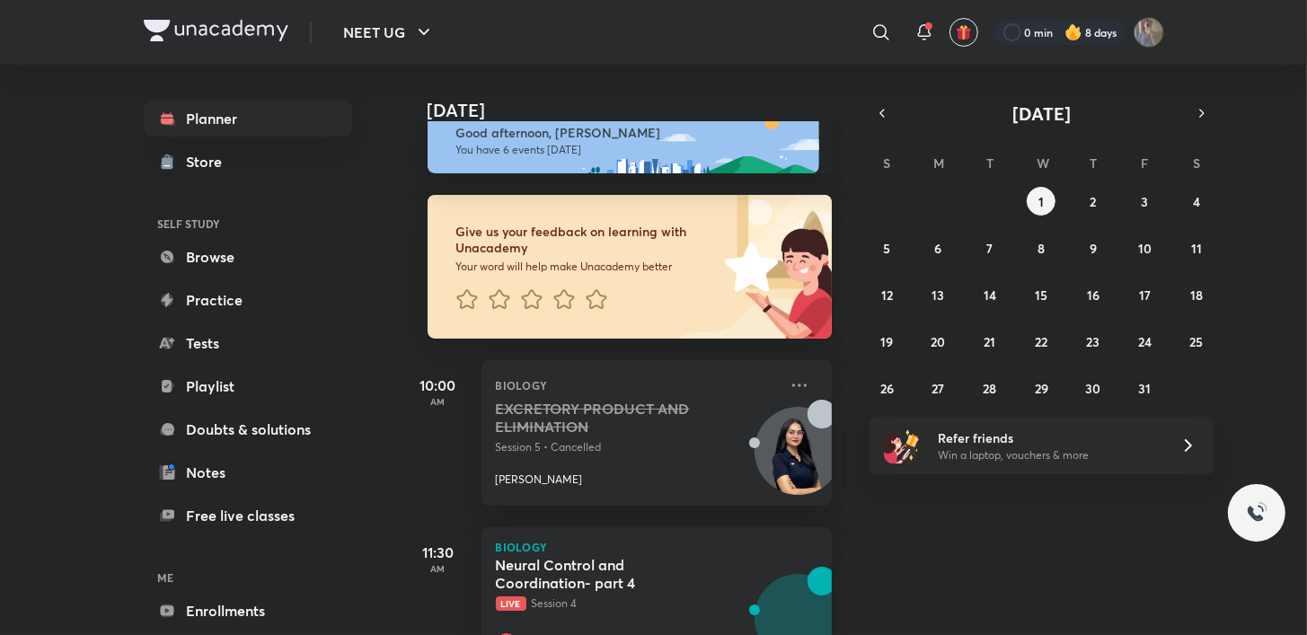
scroll to position [375, 0]
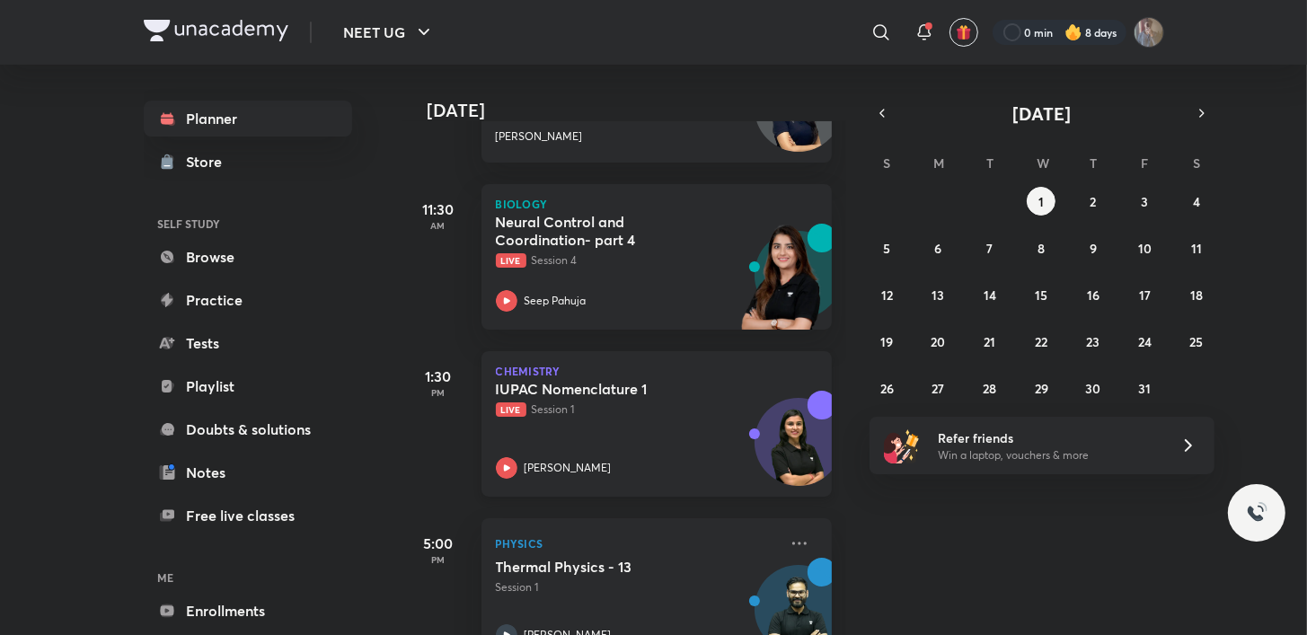
click at [509, 468] on icon at bounding box center [506, 468] width 6 height 6
